Goal: Information Seeking & Learning: Find specific fact

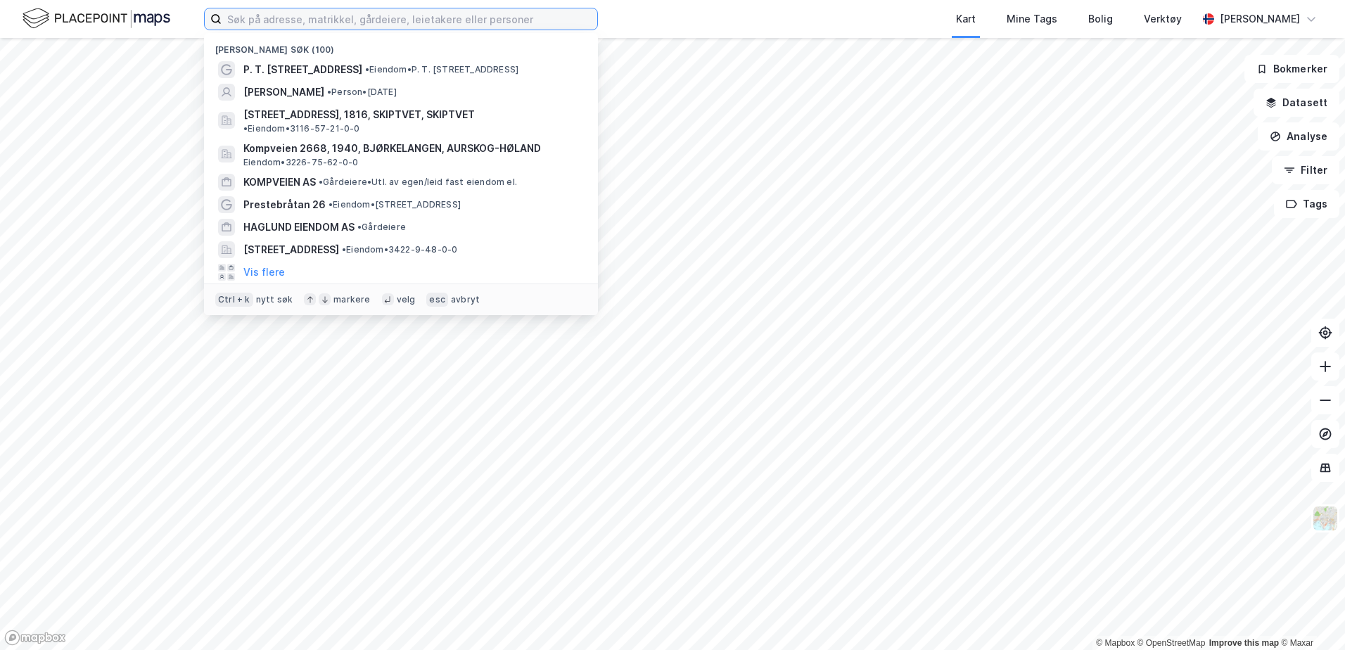
click at [295, 25] on input at bounding box center [410, 18] width 376 height 21
paste input "GB Service AS"
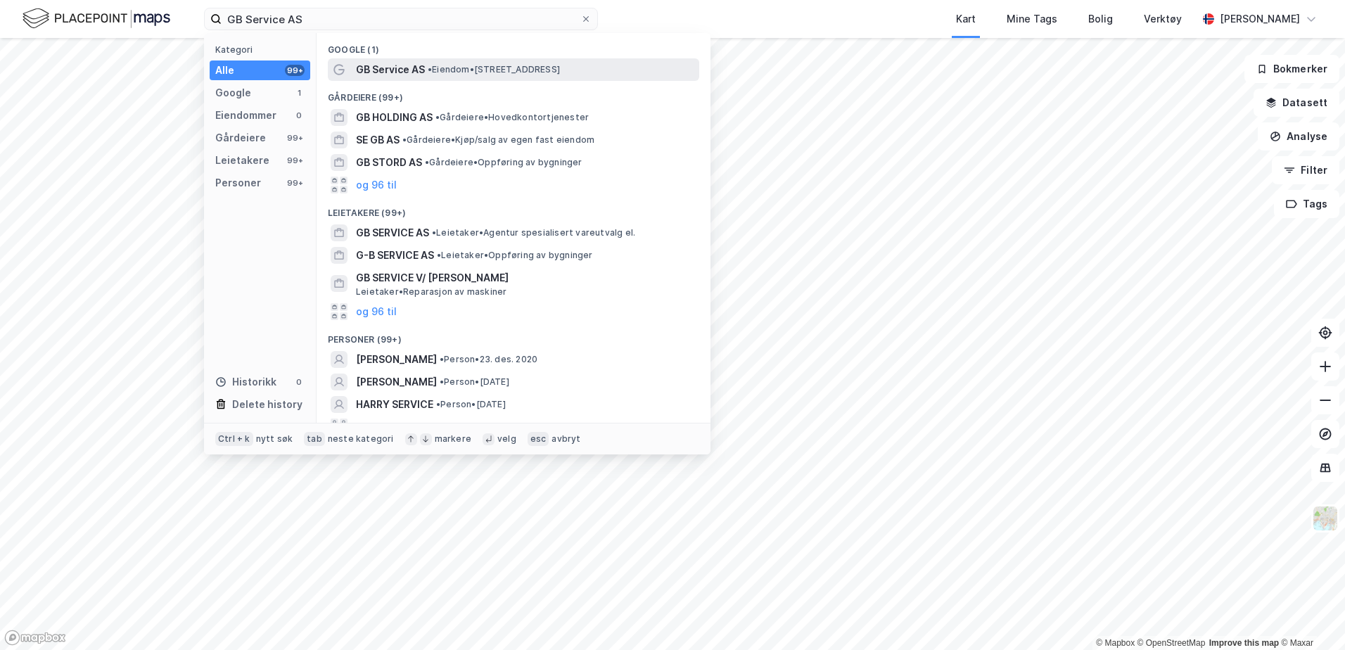
click at [397, 73] on span "GB Service AS" at bounding box center [390, 69] width 69 height 17
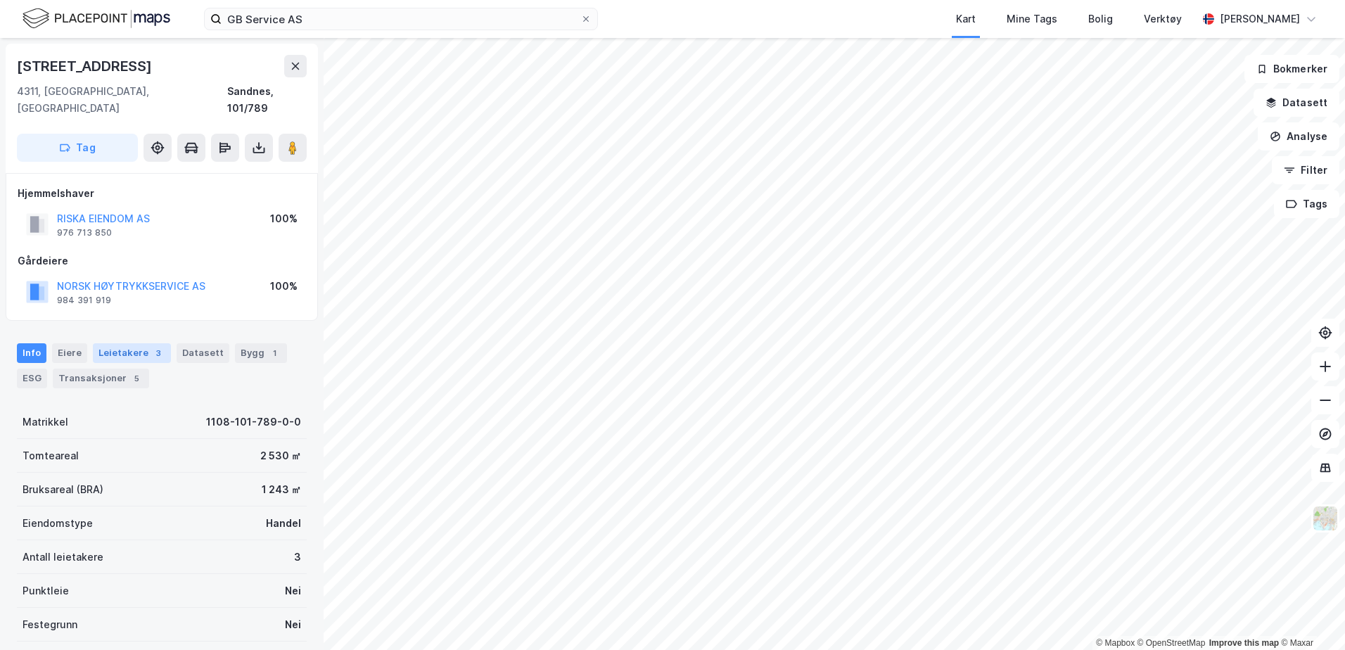
click at [121, 343] on div "Leietakere 3" at bounding box center [132, 353] width 78 height 20
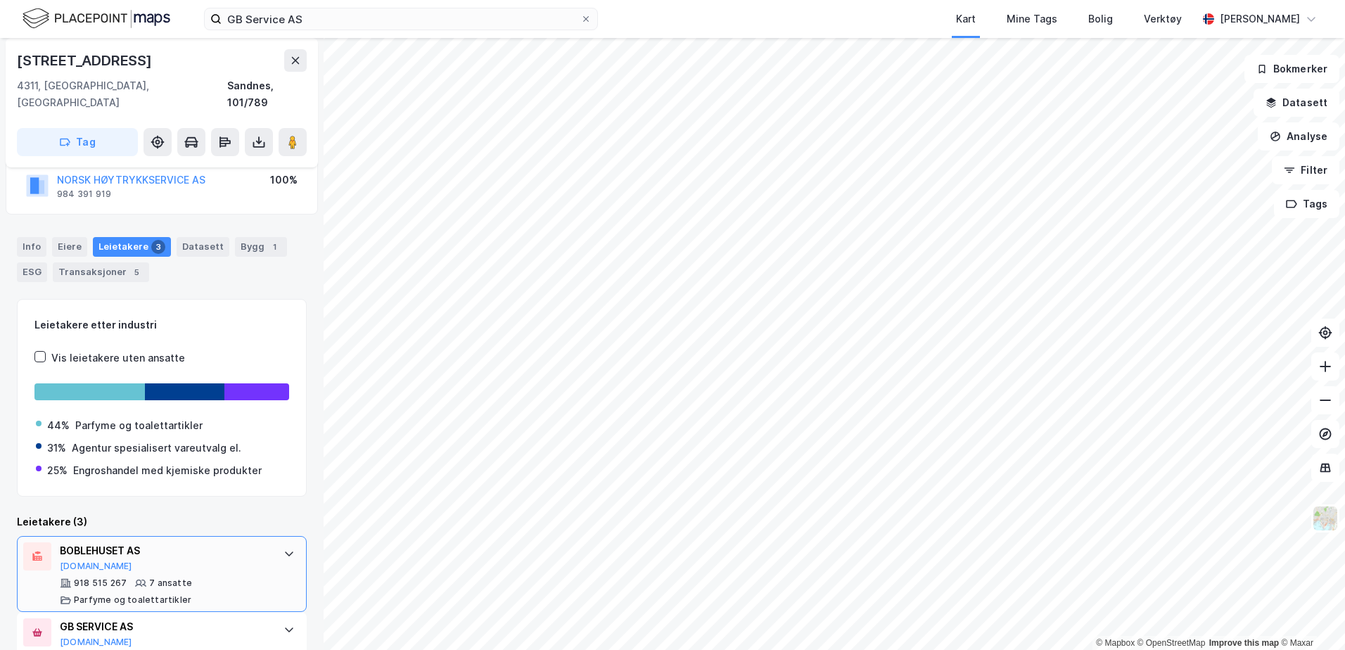
scroll to position [220, 0]
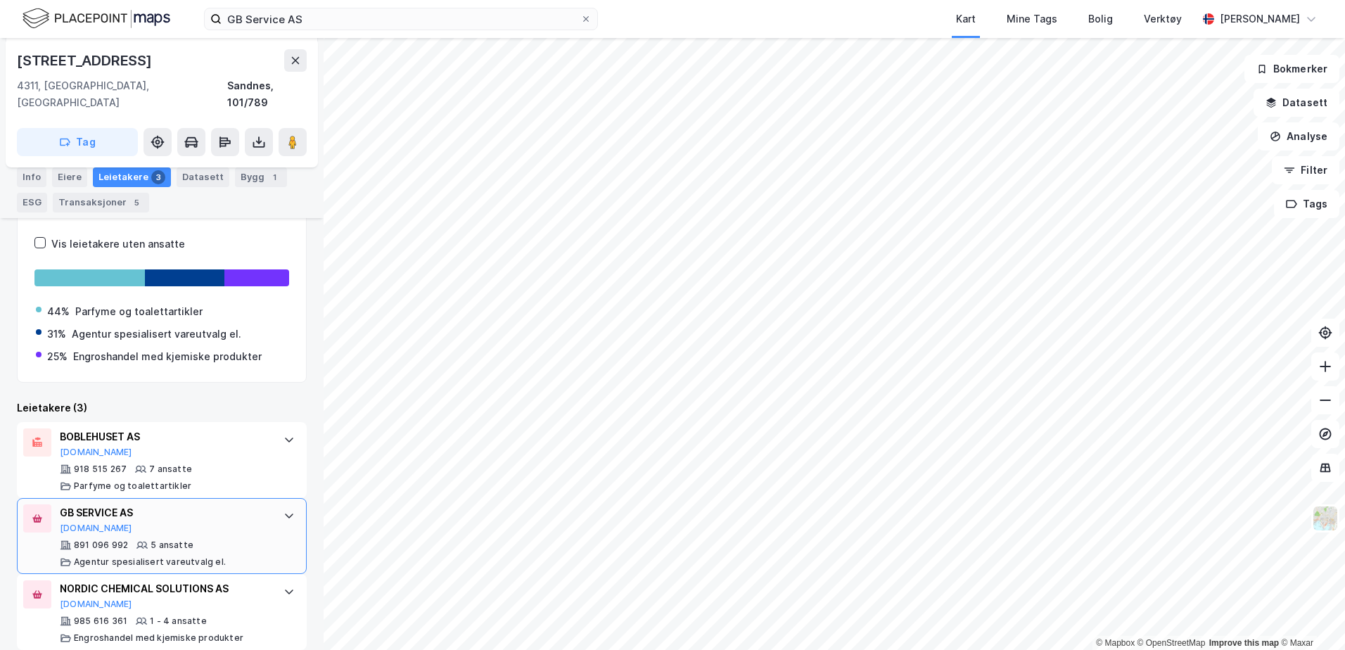
click at [88, 521] on div "GB SERVICE AS [DOMAIN_NAME] 891 096 992 5 ansatte Agentur spesialisert vareutva…" at bounding box center [165, 535] width 210 height 63
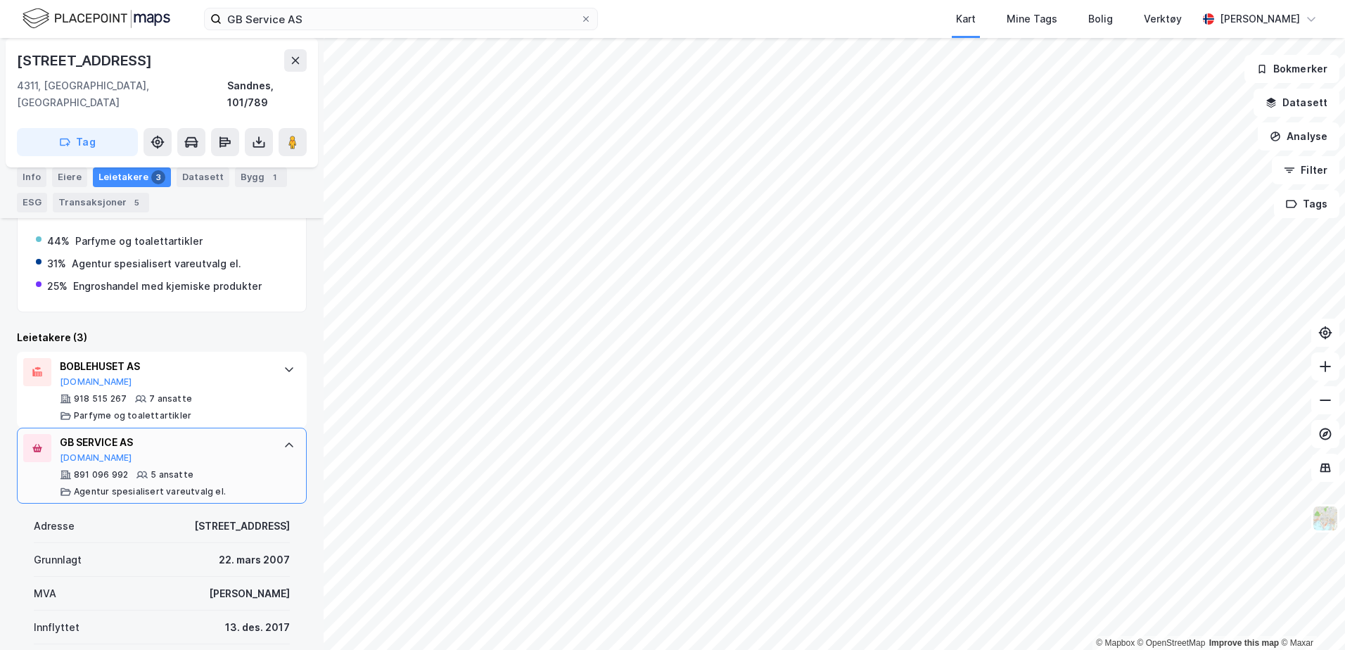
click at [113, 434] on div "GB SERVICE AS" at bounding box center [165, 442] width 210 height 17
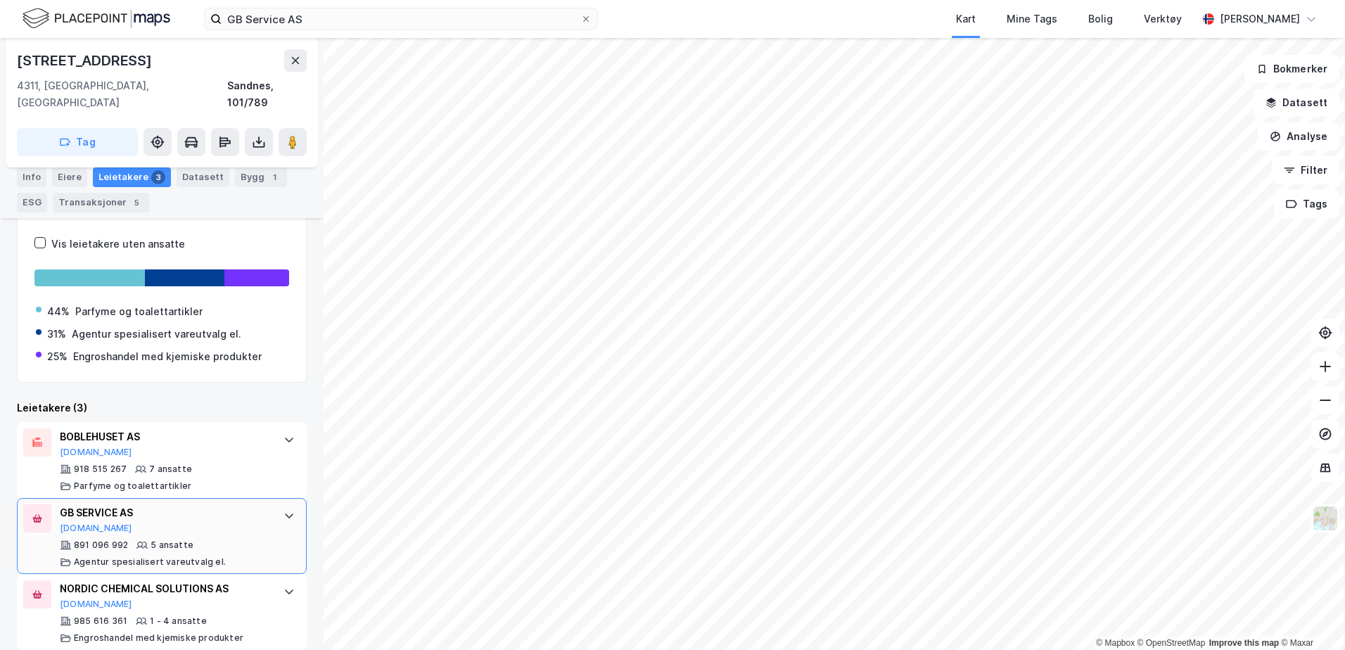
click at [103, 504] on div "GB SERVICE AS" at bounding box center [165, 512] width 210 height 17
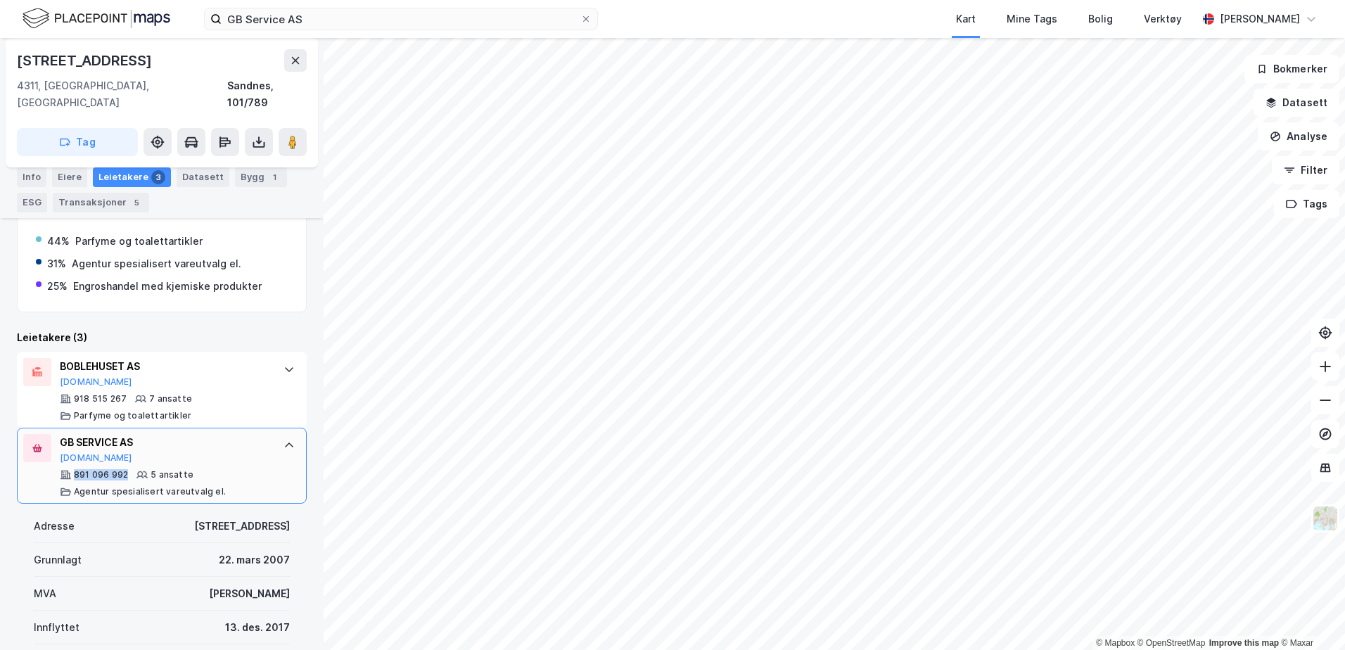
drag, startPoint x: 127, startPoint y: 457, endPoint x: 76, endPoint y: 462, distance: 50.9
click at [76, 469] on div "891 096 992" at bounding box center [101, 474] width 54 height 11
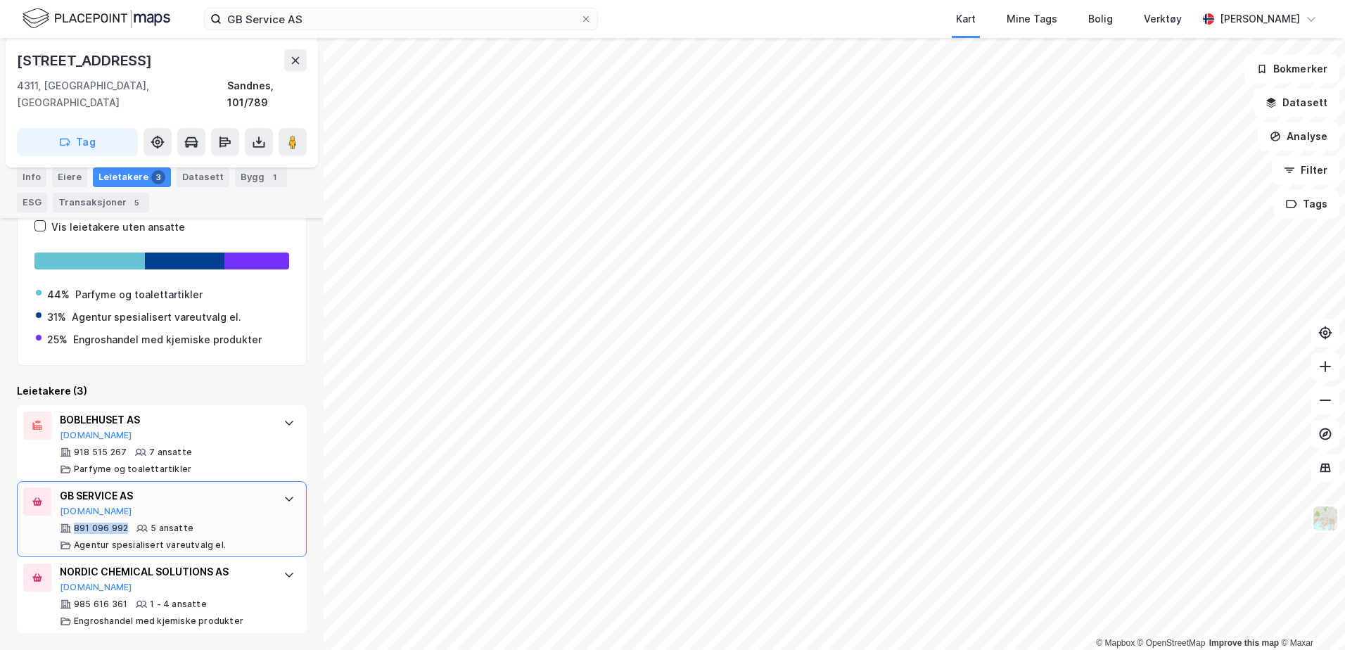
scroll to position [220, 0]
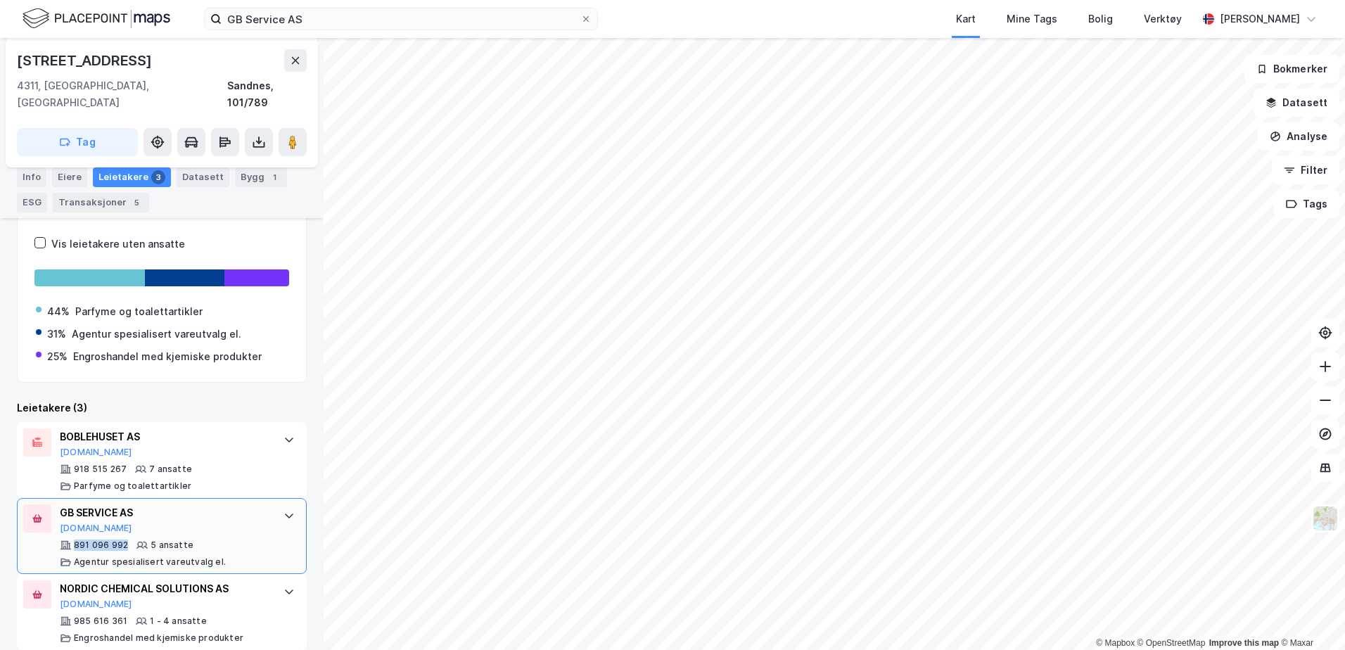
copy div "891 096 992"
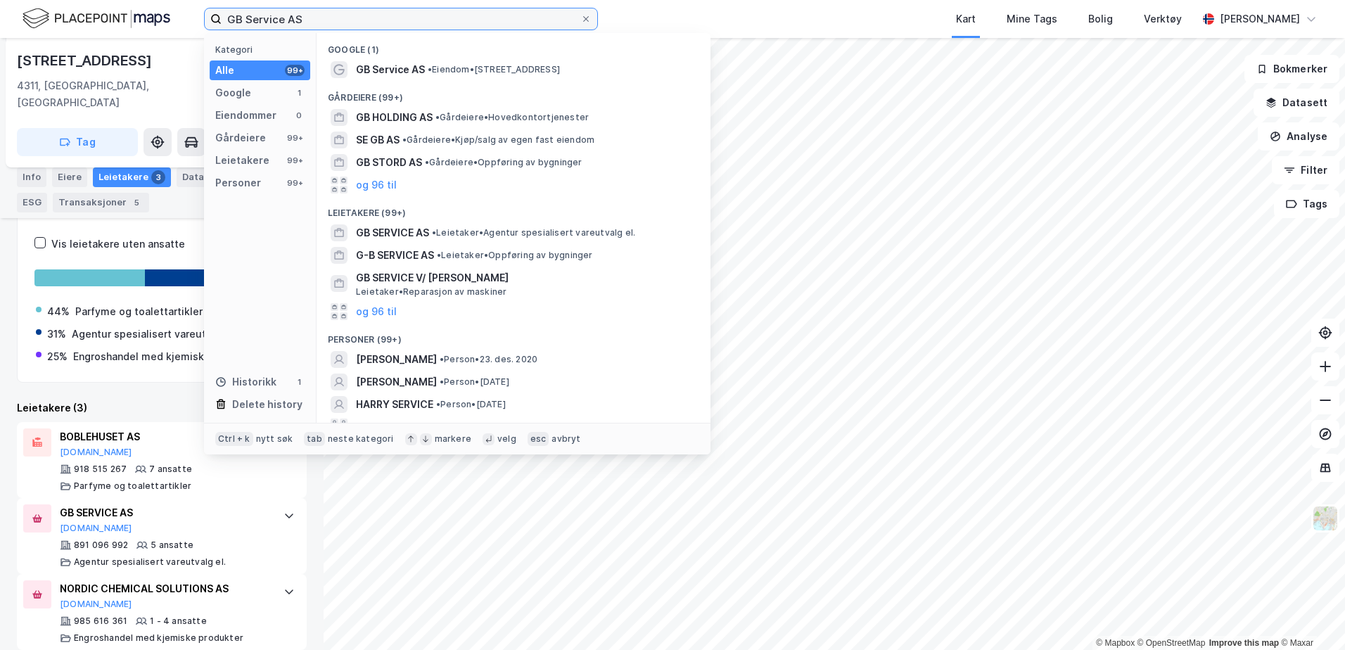
drag, startPoint x: 324, startPoint y: 21, endPoint x: 117, endPoint y: -8, distance: 208.8
click at [117, 0] on html "GB Service AS Kategori Alle 99+ Google 1 Eiendommer 0 Gårdeiere 99+ Leietakere …" at bounding box center [672, 325] width 1345 height 650
paste input "891 096 992"
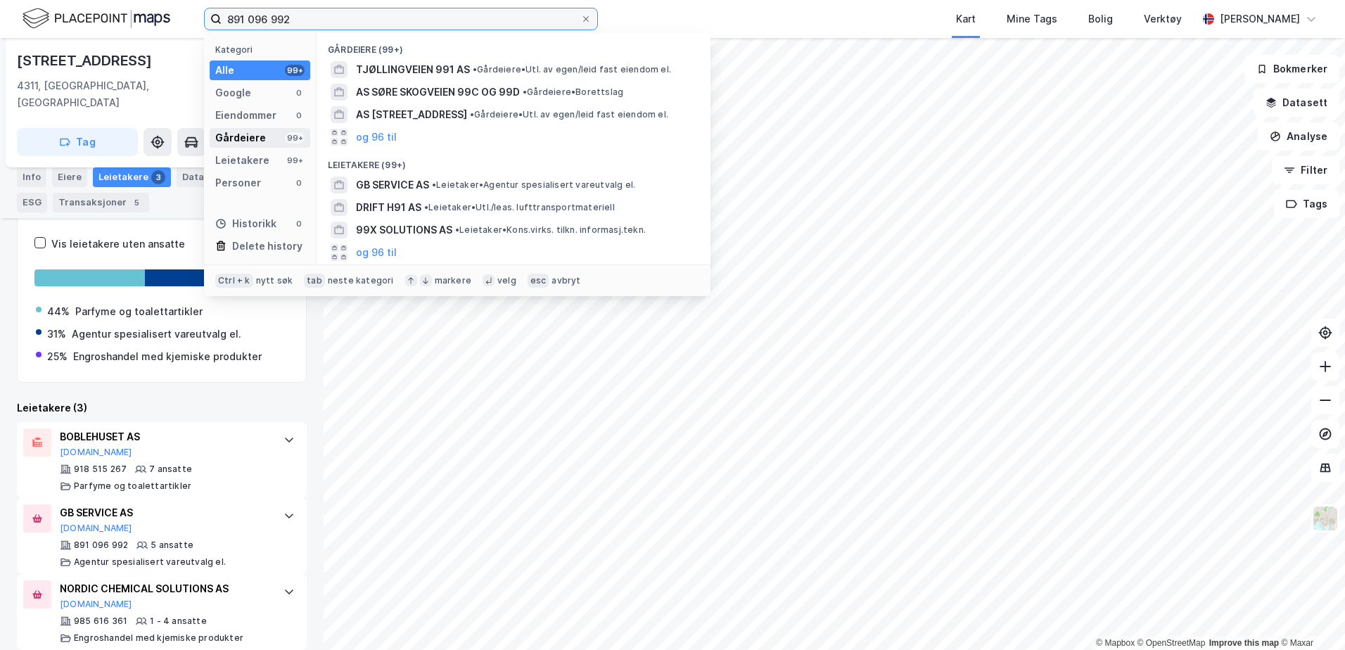
type input "891 096 992"
click at [255, 139] on div "Gårdeiere" at bounding box center [240, 137] width 51 height 17
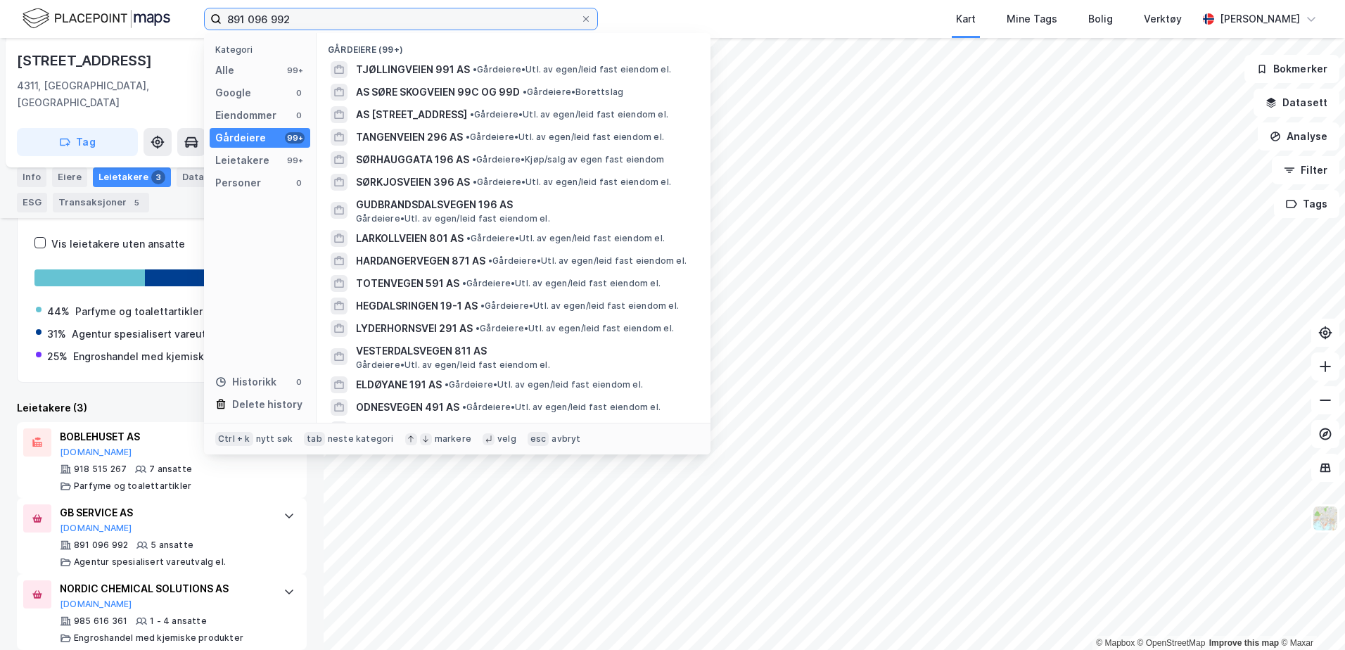
click at [293, 18] on input "891 096 992" at bounding box center [401, 18] width 359 height 21
click at [316, 16] on input "891 096 992" at bounding box center [401, 18] width 359 height 21
click at [249, 72] on div "Alle 99+" at bounding box center [260, 70] width 101 height 20
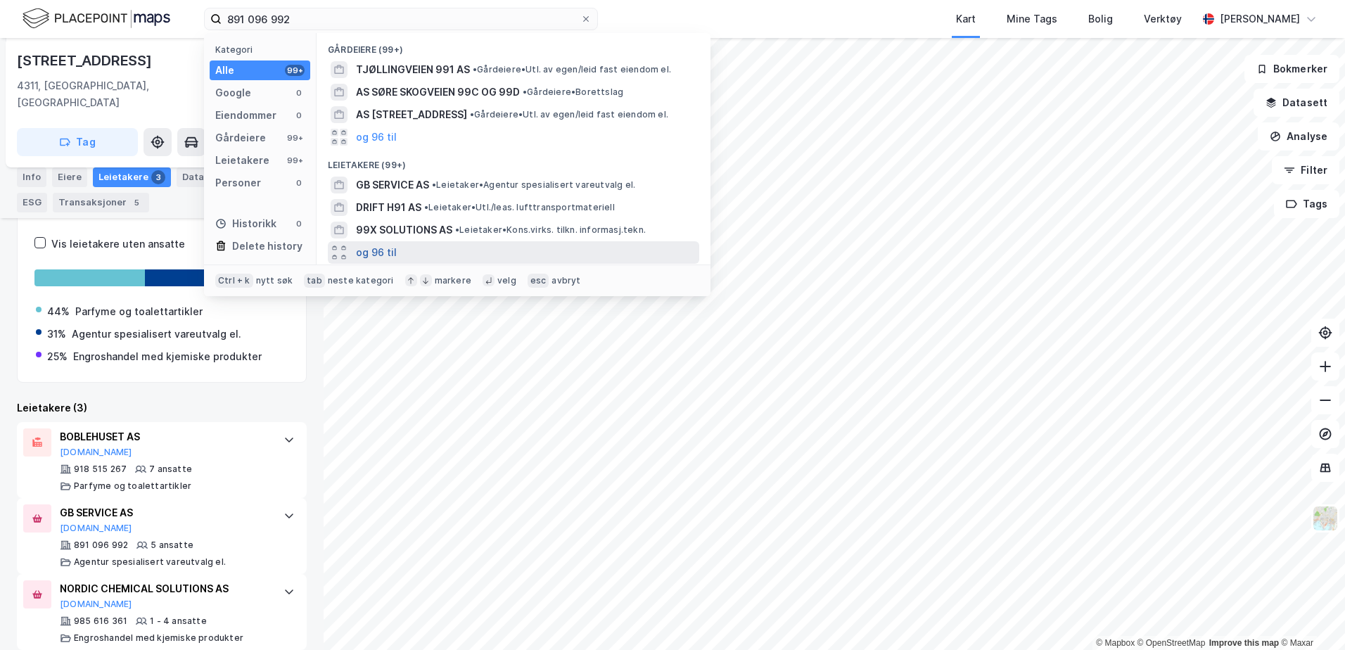
click at [376, 250] on button "og 96 til" at bounding box center [376, 252] width 41 height 17
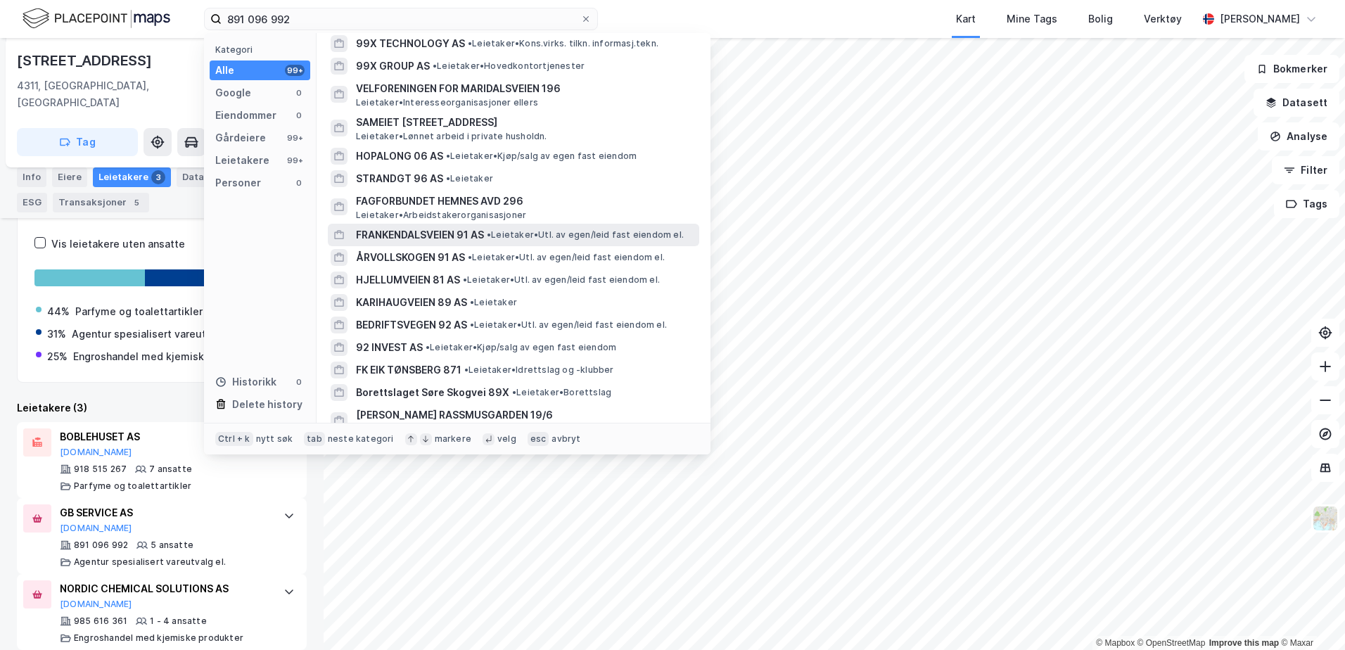
scroll to position [211, 0]
click at [252, 132] on div "Gårdeiere" at bounding box center [240, 137] width 51 height 17
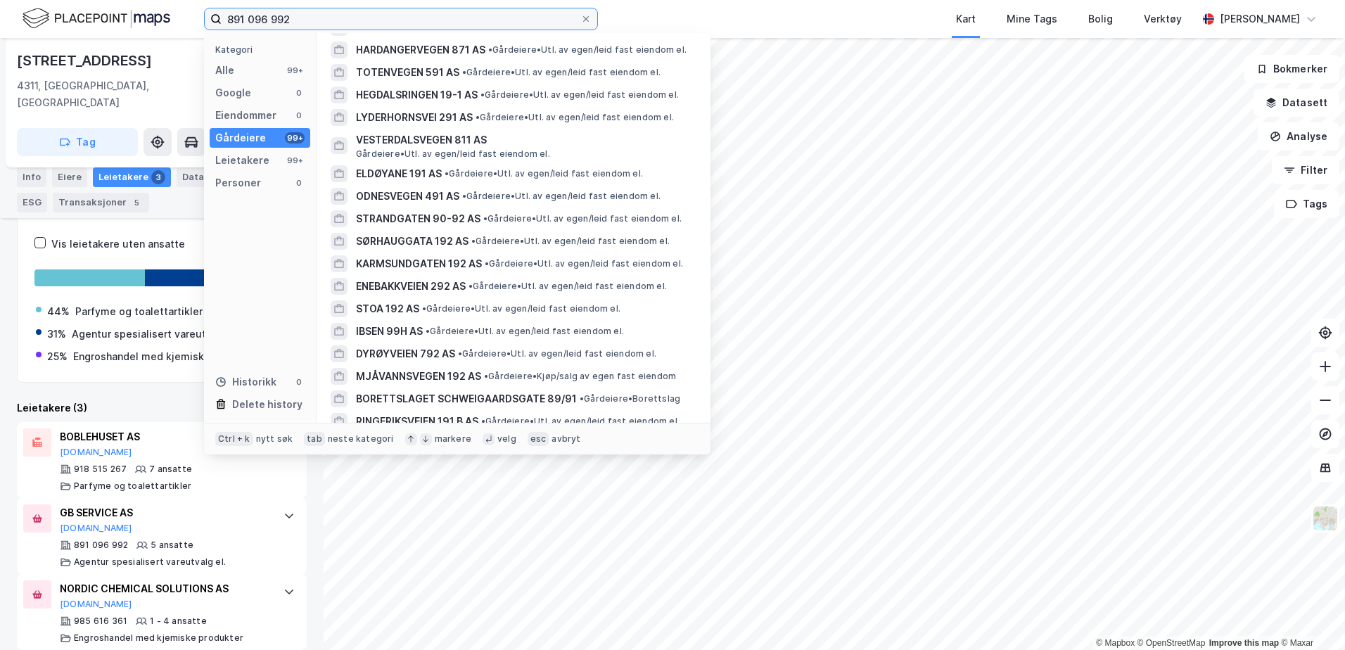
scroll to position [0, 0]
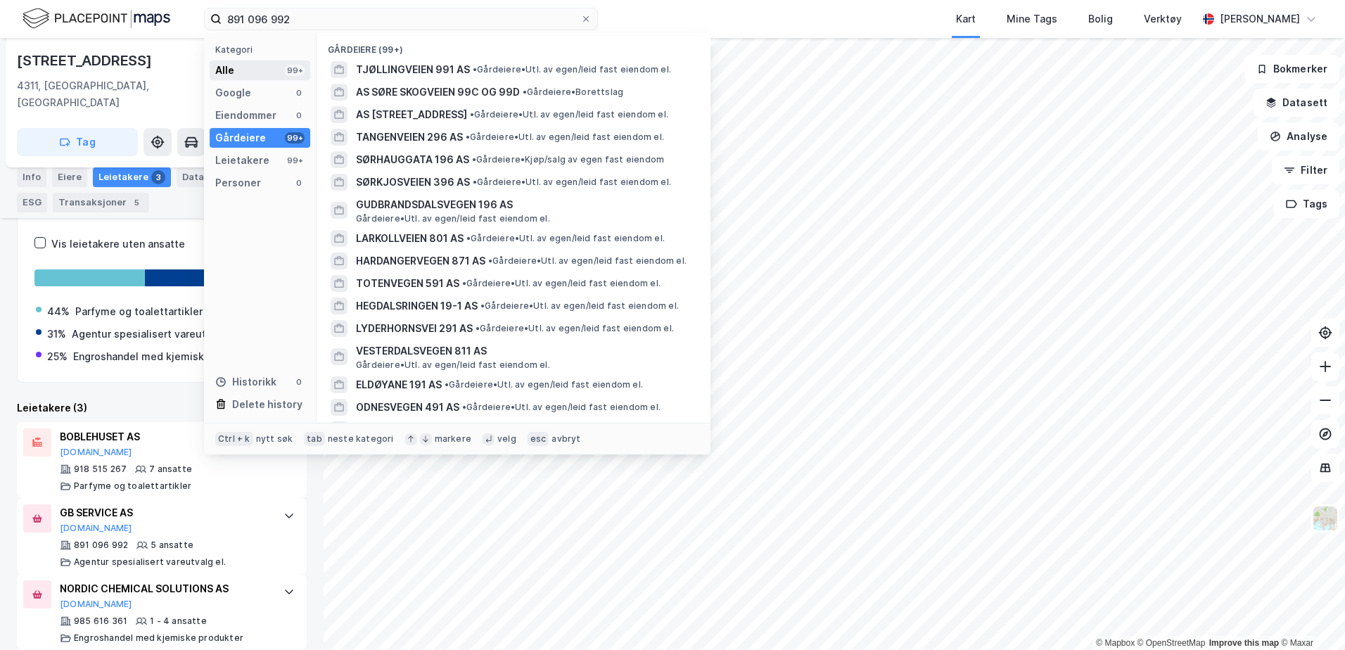
click at [237, 79] on div "Alle 99+" at bounding box center [260, 70] width 101 height 20
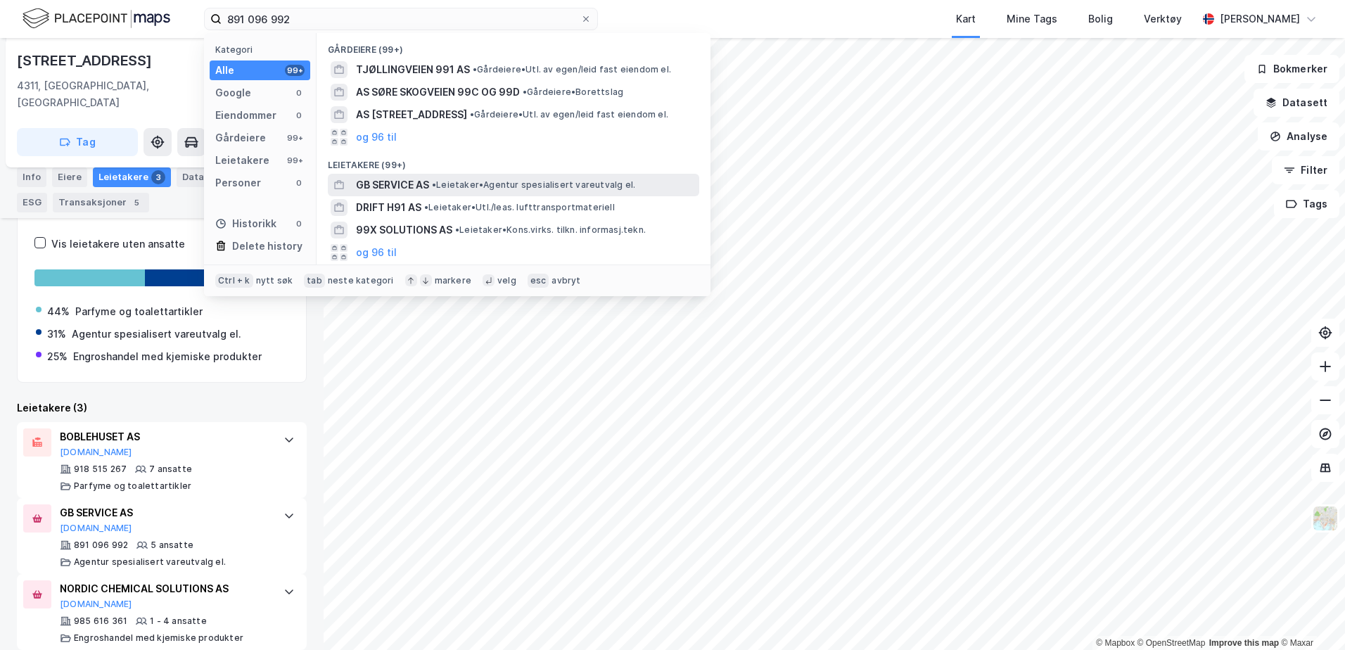
click at [414, 177] on span "GB SERVICE AS" at bounding box center [392, 185] width 73 height 17
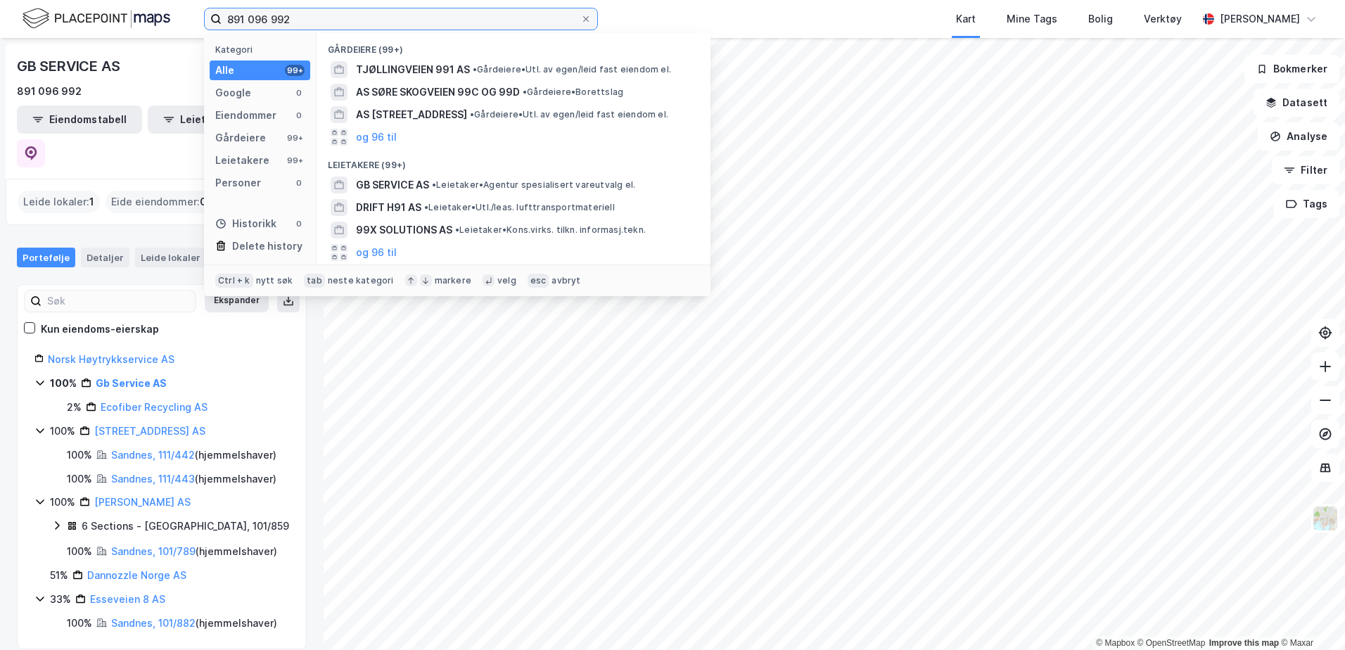
drag, startPoint x: 299, startPoint y: 23, endPoint x: 262, endPoint y: 20, distance: 36.7
click at [262, 20] on input "891 096 992" at bounding box center [401, 18] width 359 height 21
click at [158, 86] on div "891 096 992" at bounding box center [162, 91] width 290 height 17
click at [324, 20] on input "891 096 992" at bounding box center [401, 18] width 359 height 21
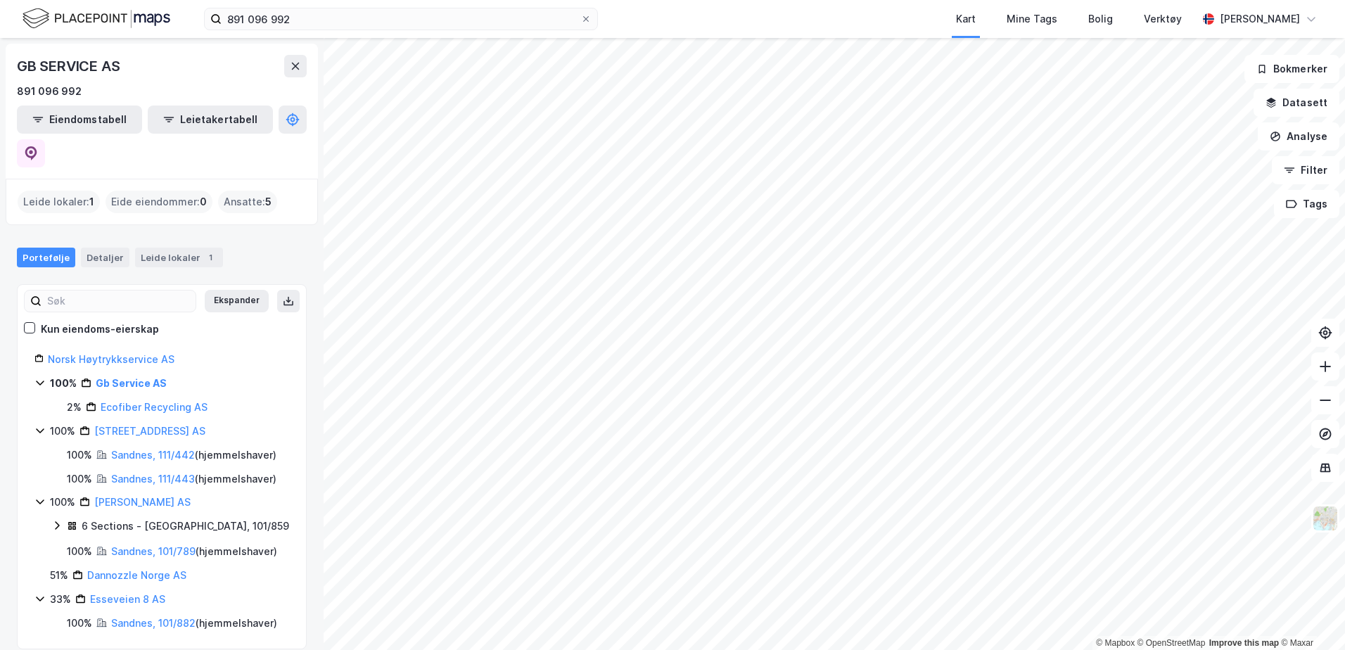
click at [136, 231] on div "Portefølje Detaljer Leide lokaler 1" at bounding box center [162, 252] width 324 height 42
click at [94, 69] on div "GB SERVICE AS" at bounding box center [69, 66] width 105 height 23
click at [131, 377] on link "Gb Service AS" at bounding box center [131, 383] width 71 height 12
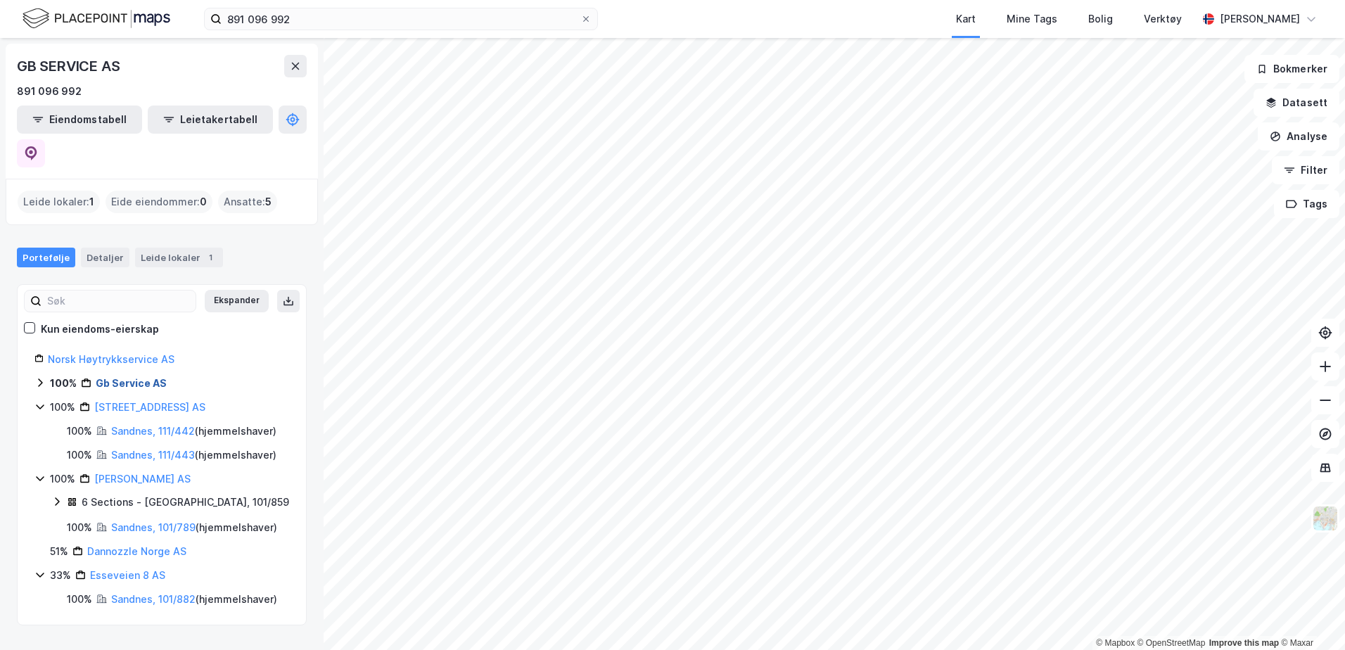
click at [131, 377] on link "Gb Service AS" at bounding box center [131, 383] width 71 height 12
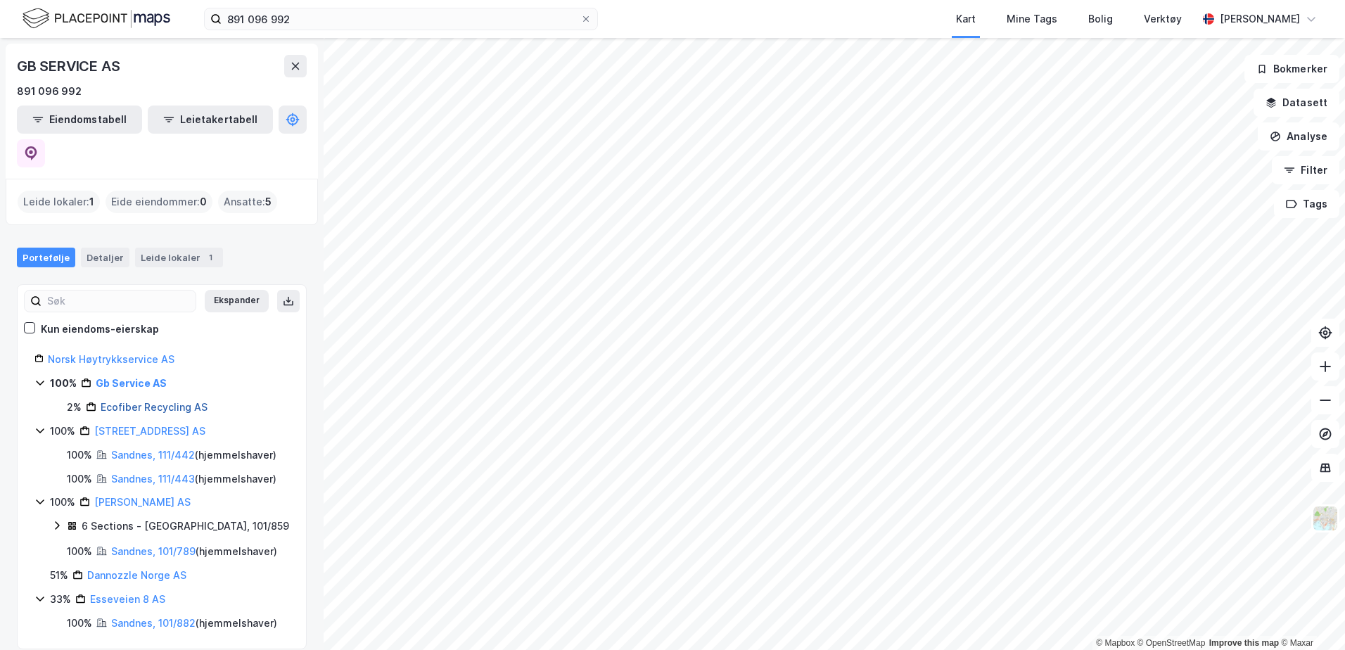
click at [136, 401] on link "Ecofiber Recycling AS" at bounding box center [154, 407] width 107 height 12
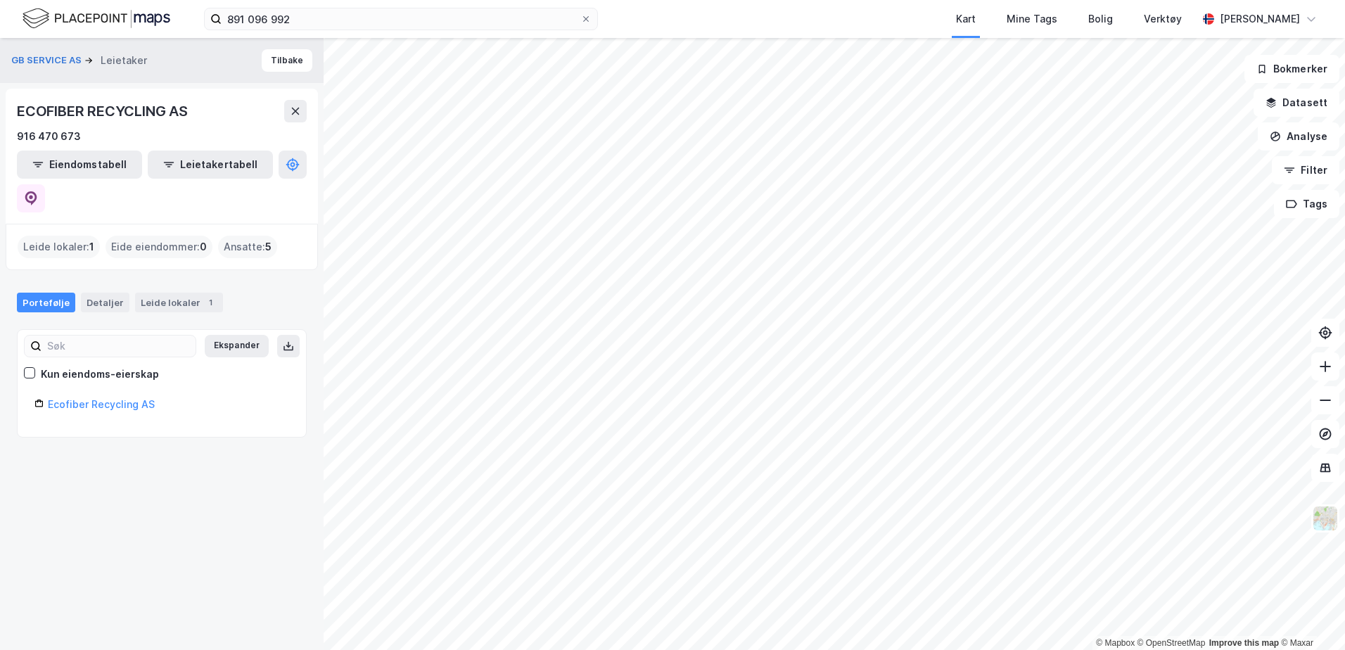
drag, startPoint x: 141, startPoint y: 215, endPoint x: 165, endPoint y: 215, distance: 23.9
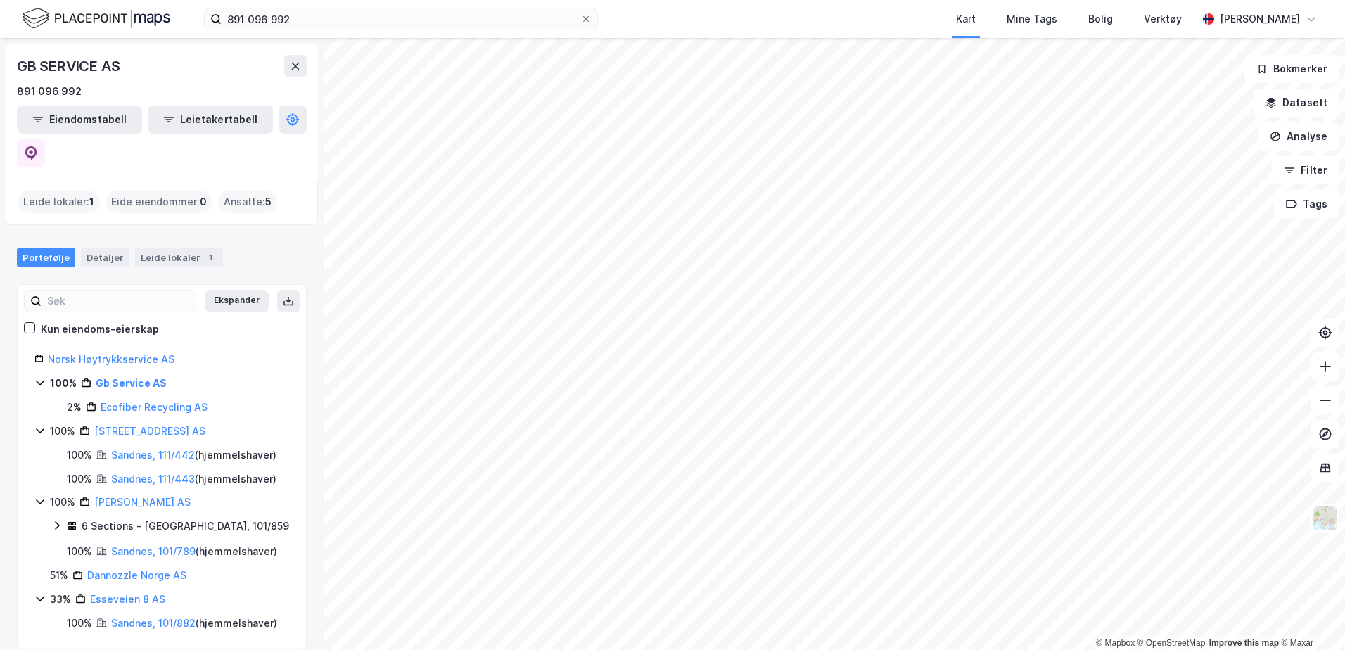
click at [167, 193] on div "GB SERVICE AS 891 096 992 Eiendomstabell Leietakertabell Leide lokaler : 1 Eide…" at bounding box center [162, 344] width 324 height 612
click at [301, 625] on div "GB SERVICE AS 891 096 992 Eiendomstabell Leietakertabell Leide lokaler : 1 Eide…" at bounding box center [162, 344] width 324 height 612
